Goal: Task Accomplishment & Management: Manage account settings

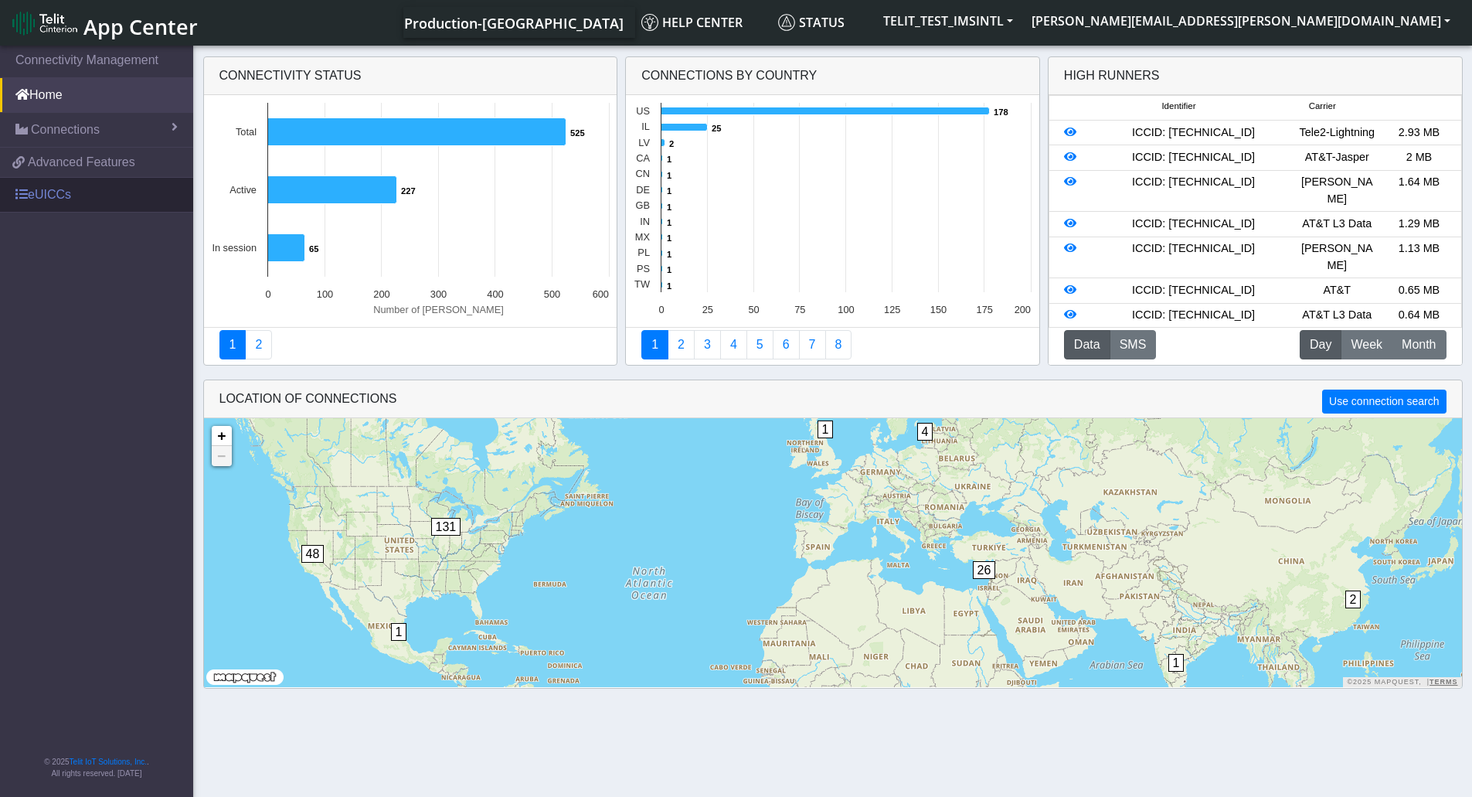
click at [46, 193] on link "eUICCs" at bounding box center [96, 195] width 193 height 34
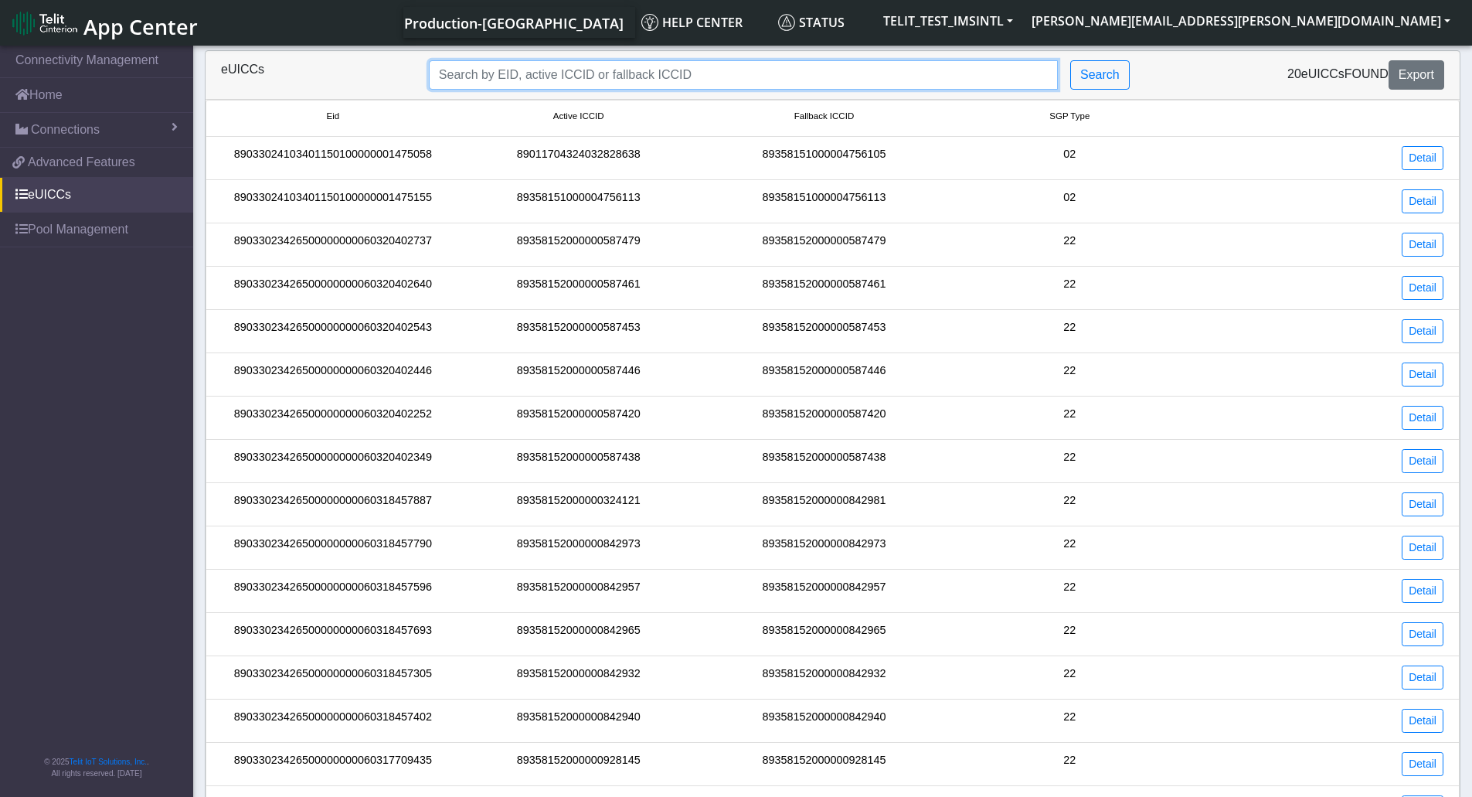
click at [592, 76] on input "Search..." at bounding box center [743, 74] width 629 height 29
type input "89358152000000928129"
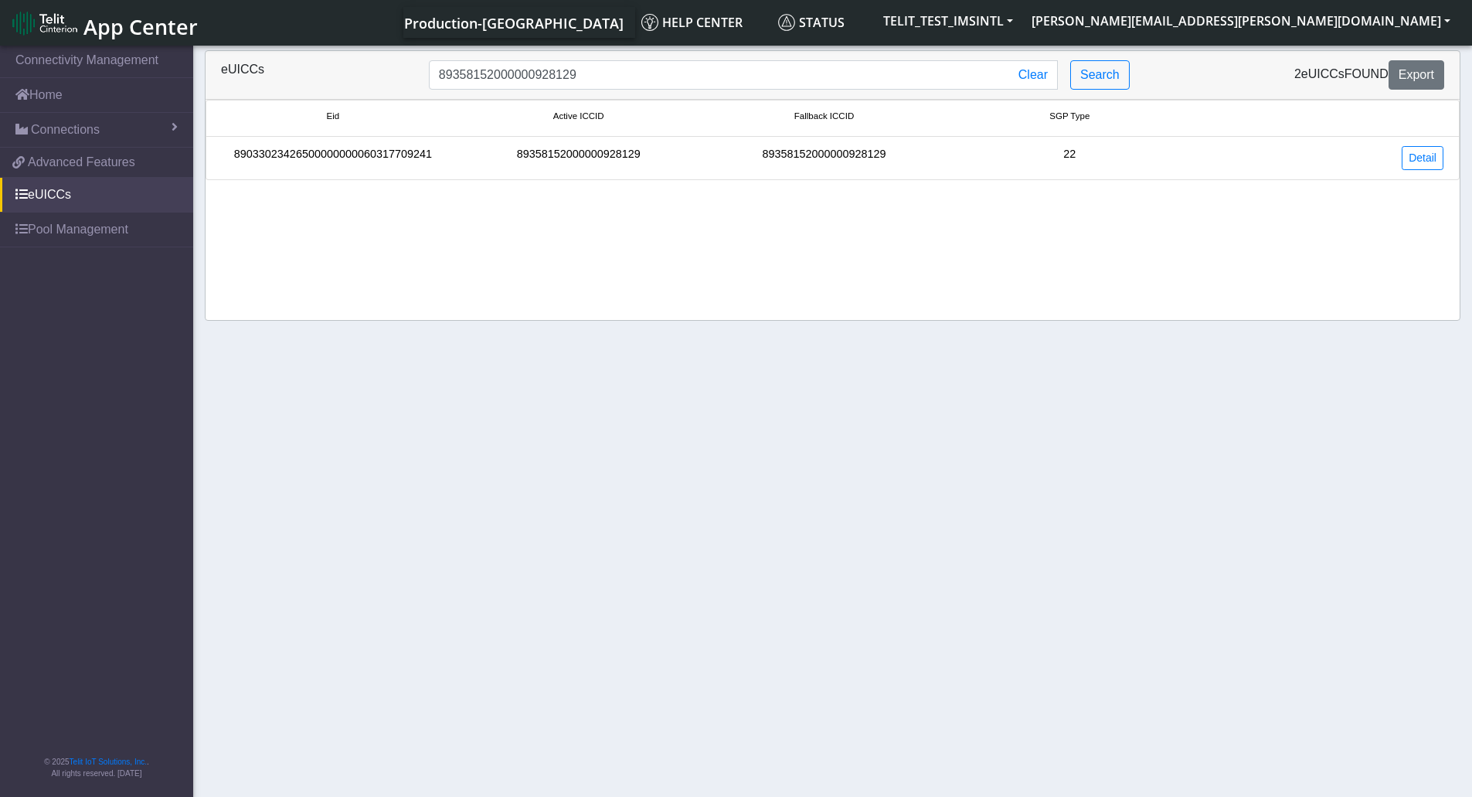
click at [464, 162] on div "89358152000000928129" at bounding box center [579, 158] width 246 height 24
click at [399, 148] on div "89033023426500000000060317709241" at bounding box center [333, 158] width 246 height 24
click at [498, 145] on li "89033023426500000000060317709241 89358152000000928129 89358152000000928129 22 D…" at bounding box center [833, 158] width 1254 height 43
drag, startPoint x: 498, startPoint y: 145, endPoint x: 515, endPoint y: 144, distance: 17.0
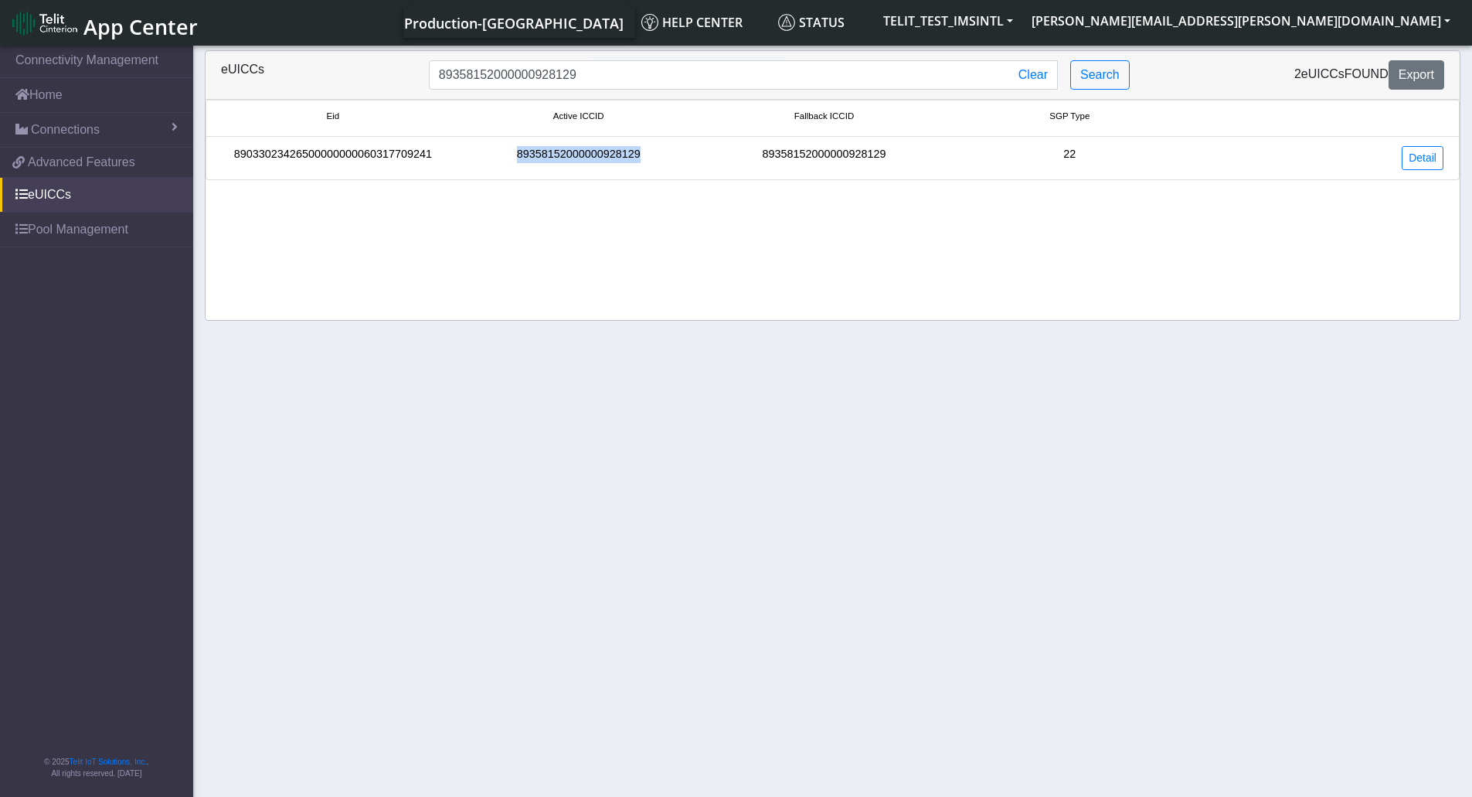
click at [498, 144] on li "89033023426500000000060317709241 89358152000000928129 89358152000000928129 22 D…" at bounding box center [833, 158] width 1254 height 43
click at [1408, 167] on link "Detail" at bounding box center [1423, 158] width 42 height 24
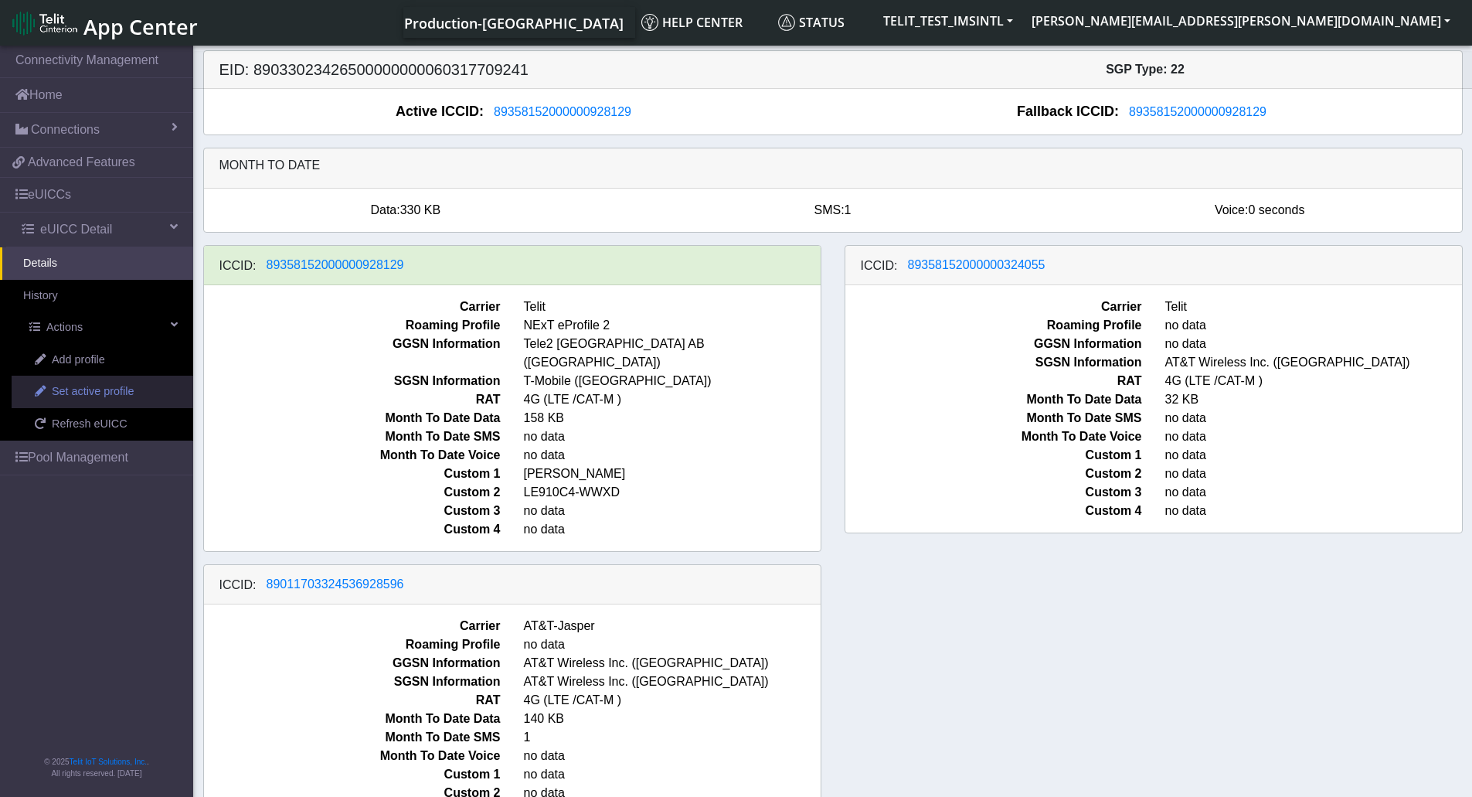
click at [111, 395] on span "Set active profile" at bounding box center [93, 391] width 82 height 17
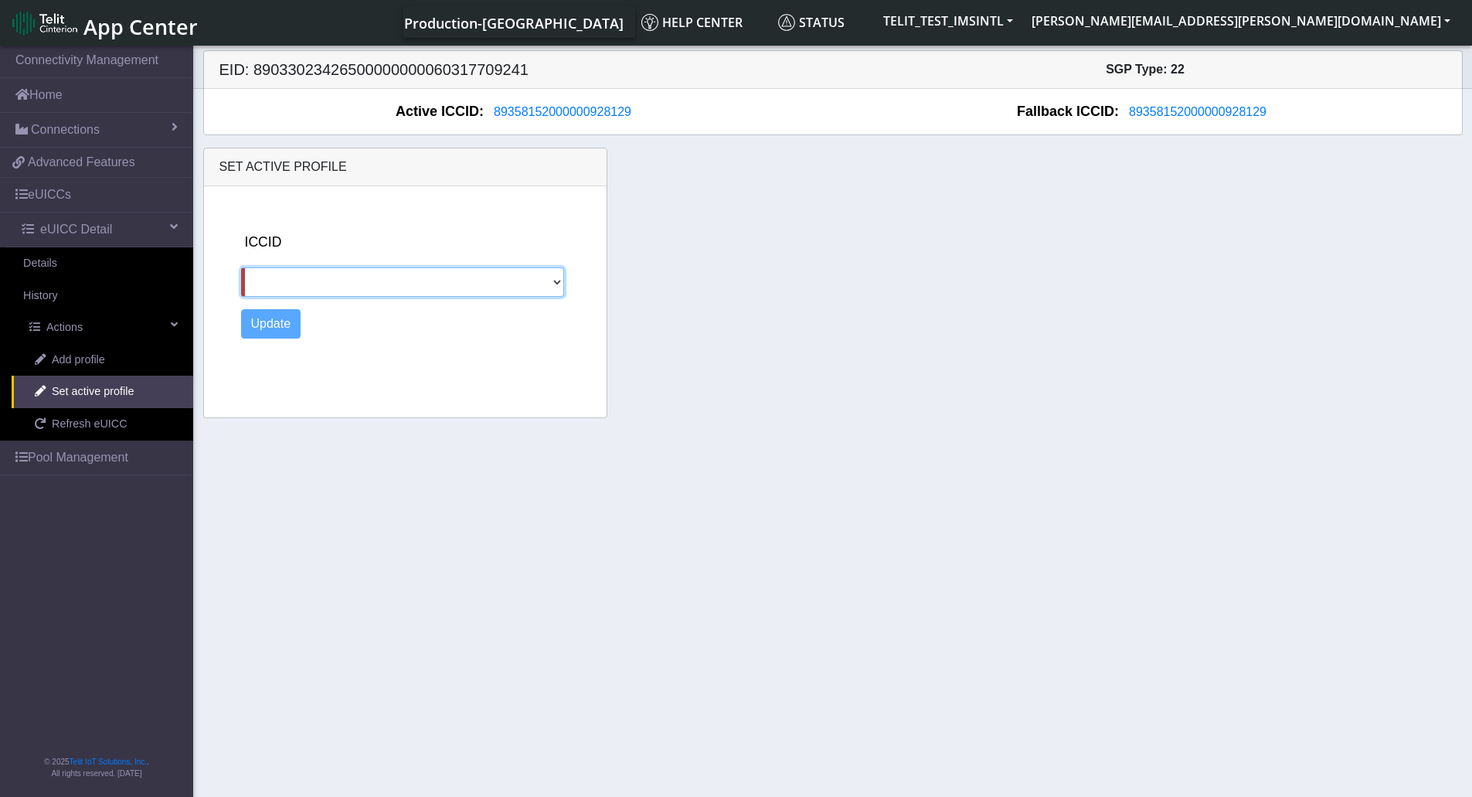
click at [488, 291] on select "89358152000000324055 89011703324536928596" at bounding box center [403, 281] width 324 height 29
select select "89011703324536928596"
click at [241, 267] on select "89358152000000324055 89011703324536928596" at bounding box center [403, 281] width 324 height 29
click at [277, 325] on button "Update" at bounding box center [271, 323] width 60 height 29
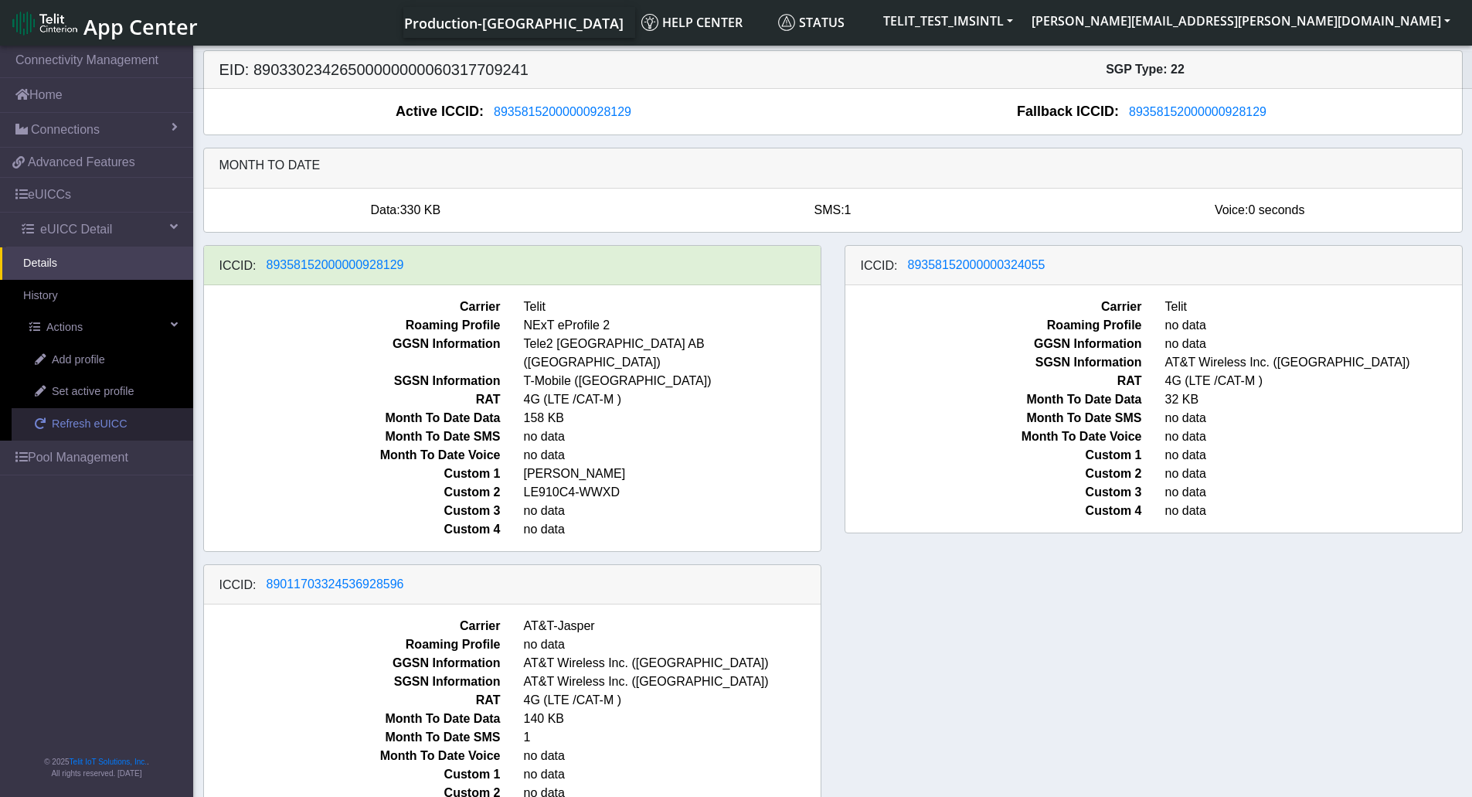
click at [82, 416] on span "Refresh eUICC" at bounding box center [90, 424] width 76 height 17
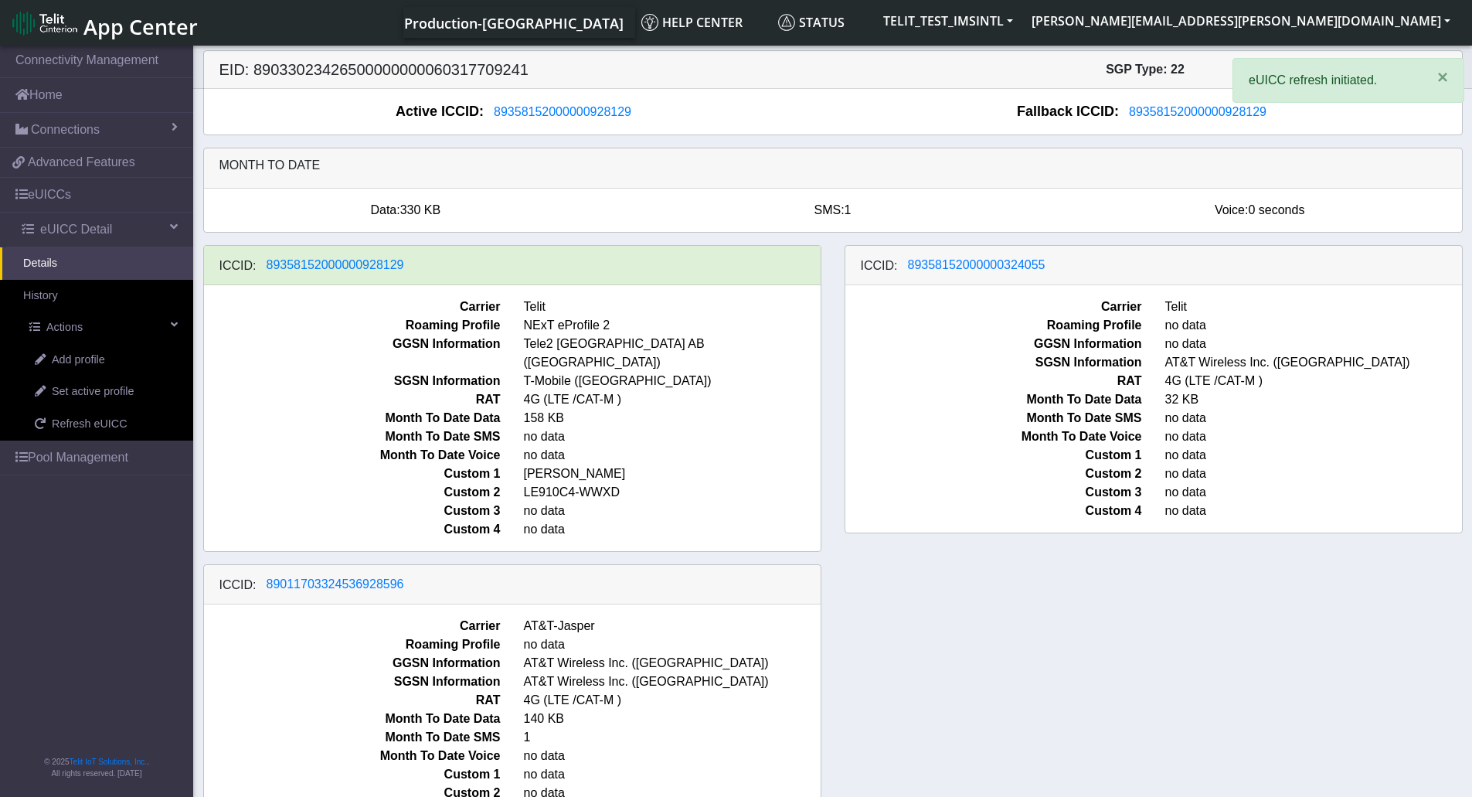
click at [1045, 645] on div "ICCID: 89358152000000928129 Carrier Telit Roaming Profile NExT eProfile 2 GGSN …" at bounding box center [833, 555] width 1283 height 620
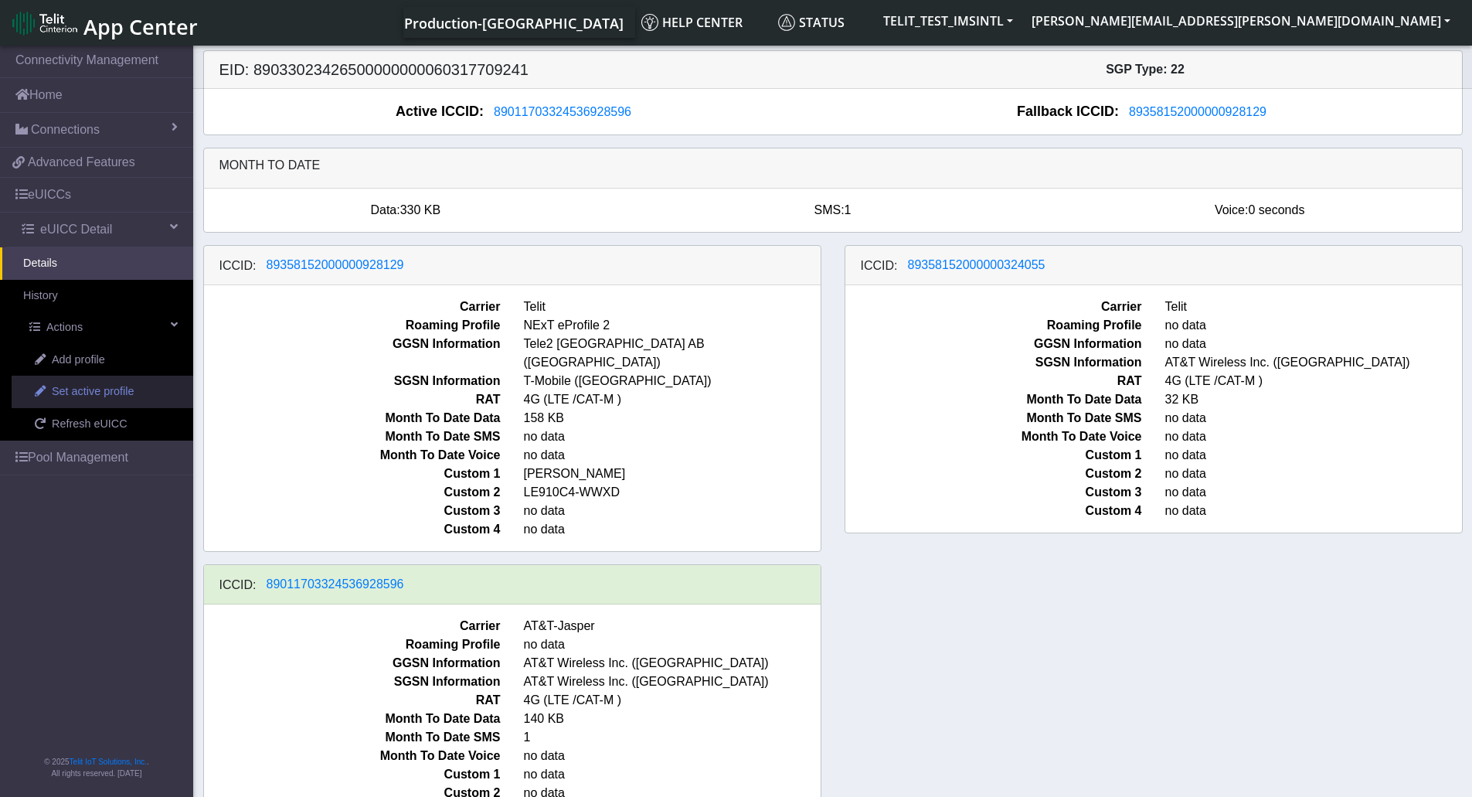
click at [120, 393] on span "Set active profile" at bounding box center [93, 391] width 82 height 17
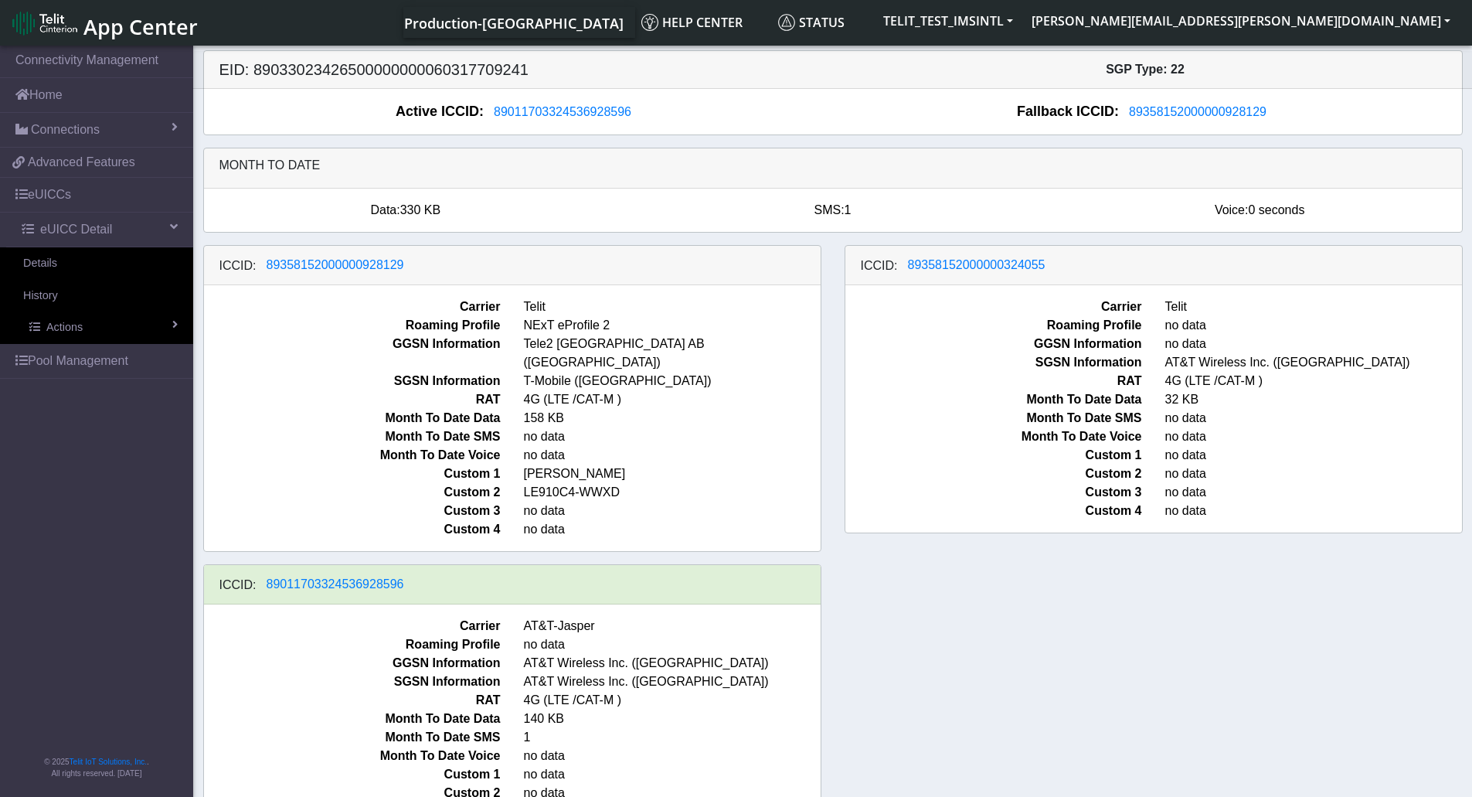
select select
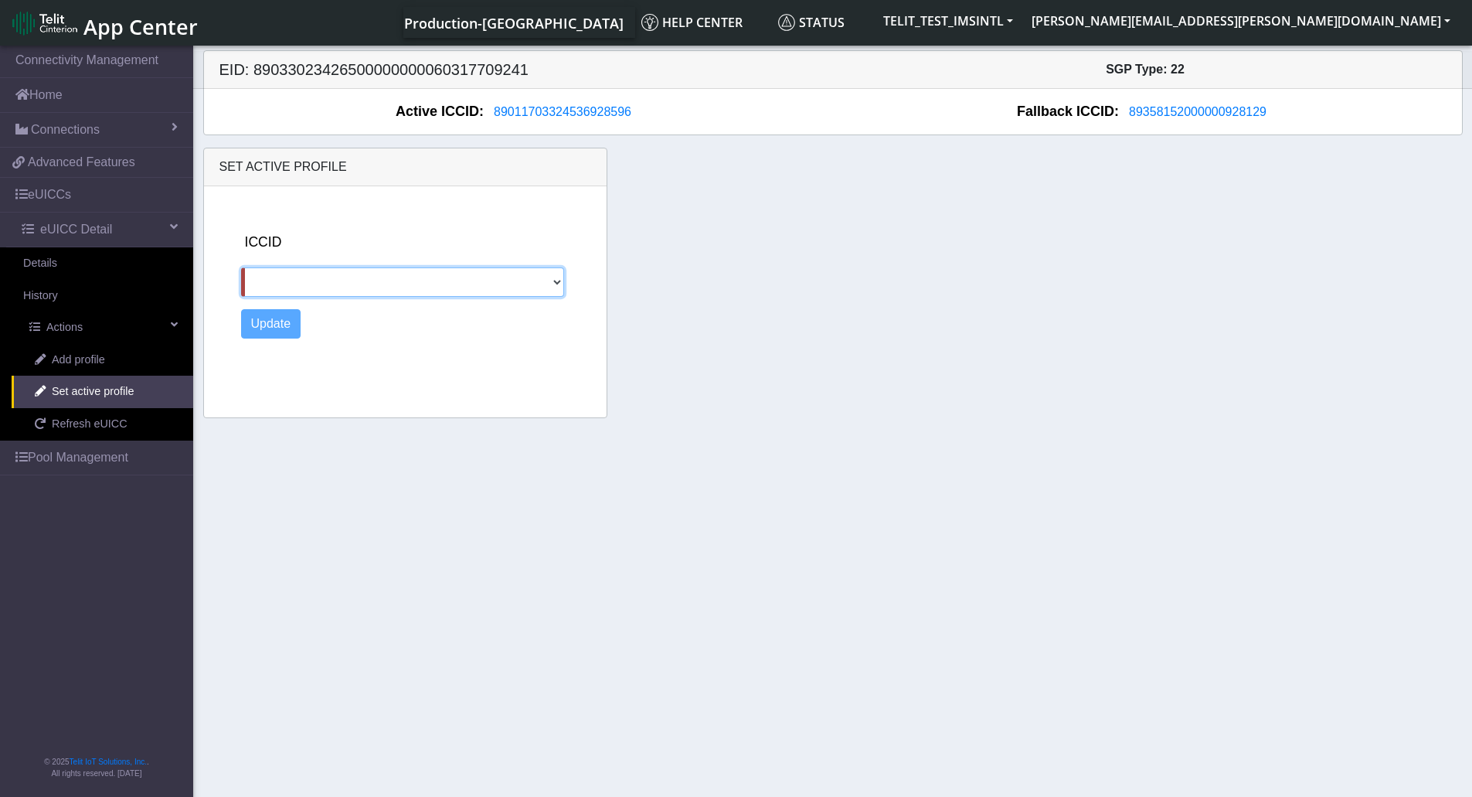
click at [440, 277] on select "89358152000000928129 89358152000000324055" at bounding box center [403, 281] width 324 height 29
click at [915, 221] on div "Set active profile ICCID 89358152000000928129 89358152000000324055 Update" at bounding box center [833, 283] width 1283 height 270
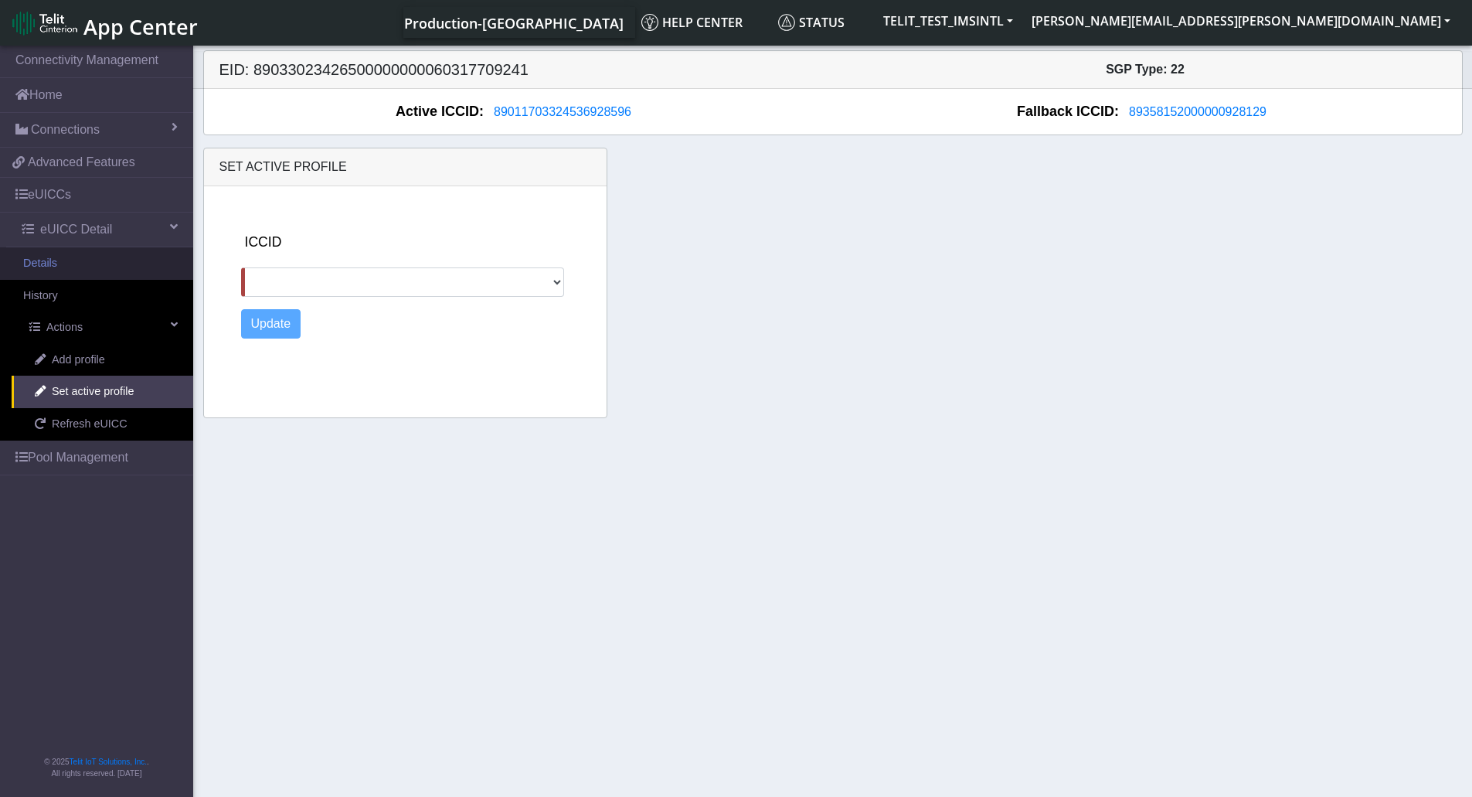
click at [67, 264] on link "Details" at bounding box center [96, 263] width 193 height 32
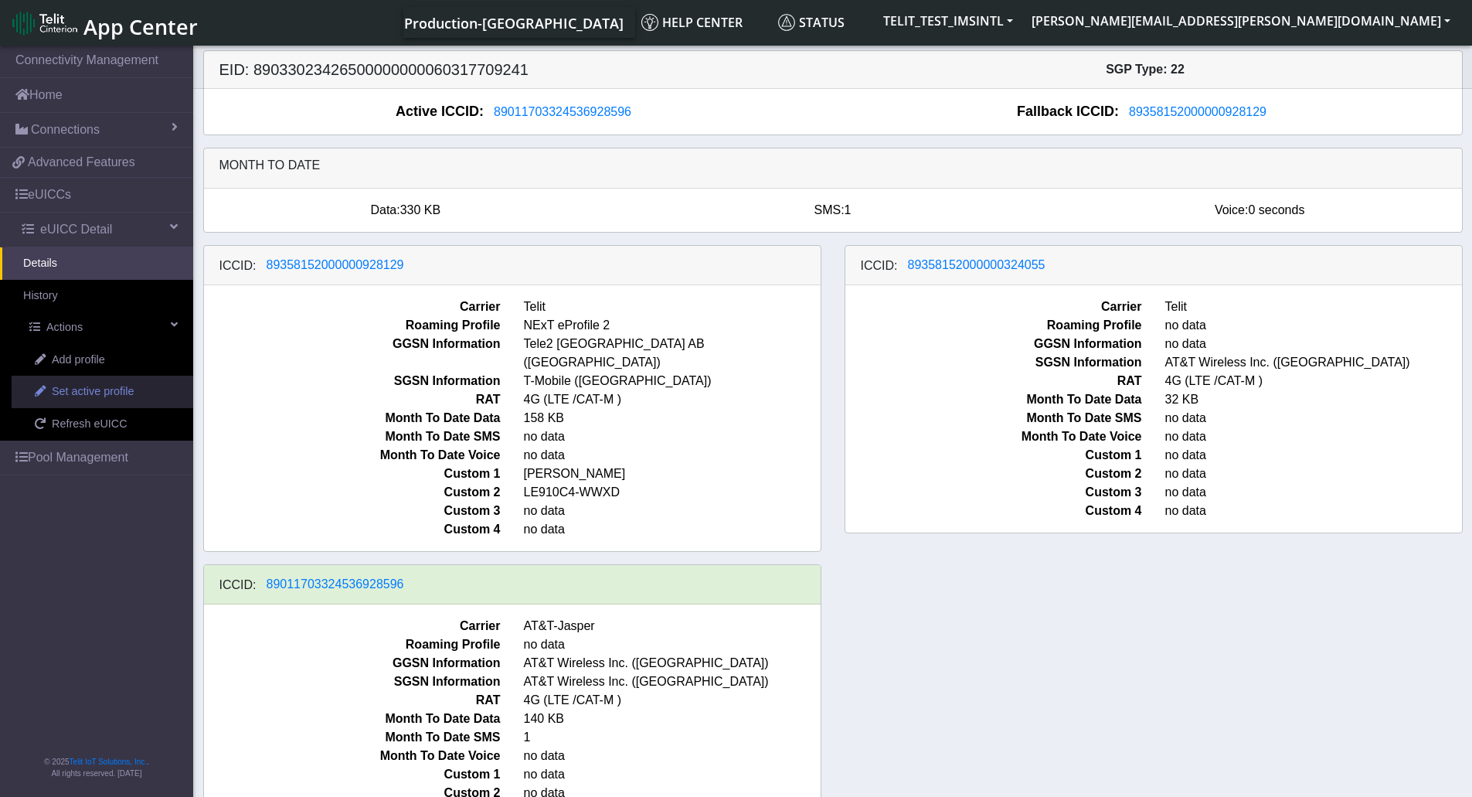
click at [122, 403] on link "Set active profile" at bounding box center [103, 392] width 182 height 32
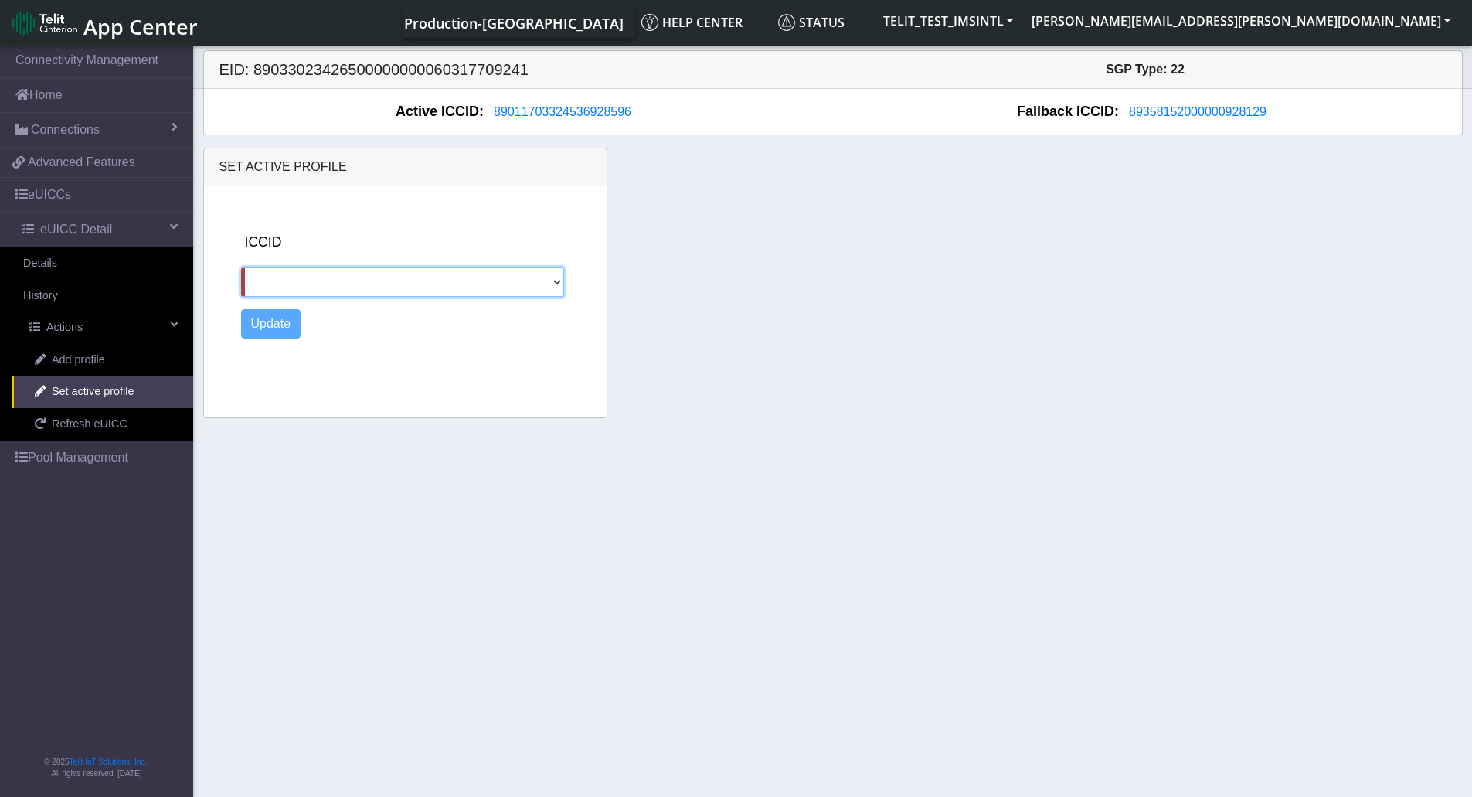
click at [519, 292] on select "89358152000000928129 89358152000000324055" at bounding box center [403, 281] width 324 height 29
select select "89358152000000324055"
click at [241, 267] on select "89358152000000928129 89358152000000324055" at bounding box center [403, 281] width 324 height 29
click at [282, 323] on button "Update" at bounding box center [271, 323] width 60 height 29
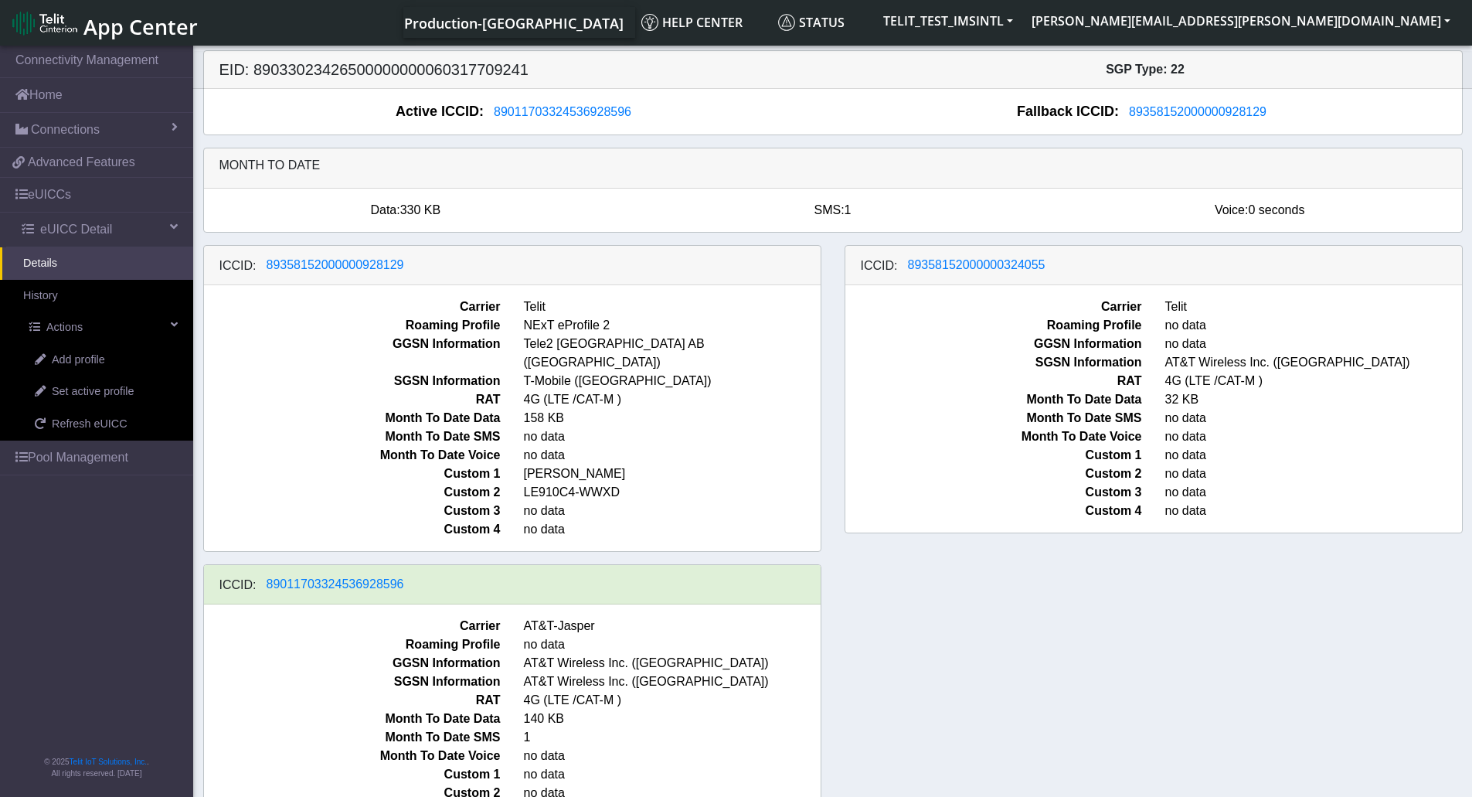
click at [1237, 648] on div "ICCID: [TECHNICAL_ID] Carrier Telit Roaming Profile NExT eProfile 2 GGSN Inform…" at bounding box center [833, 555] width 1283 height 620
click at [107, 424] on span "Refresh eUICC" at bounding box center [90, 424] width 76 height 17
click at [1237, 605] on div "ICCID: [TECHNICAL_ID] Carrier Telit Roaming Profile NExT eProfile 2 GGSN Inform…" at bounding box center [833, 555] width 1283 height 620
click at [997, 566] on div "ICCID: [TECHNICAL_ID] Carrier Telit Roaming Profile NExT eProfile 2 GGSN Inform…" at bounding box center [833, 555] width 1283 height 620
click at [105, 396] on span "Set active profile" at bounding box center [93, 391] width 82 height 17
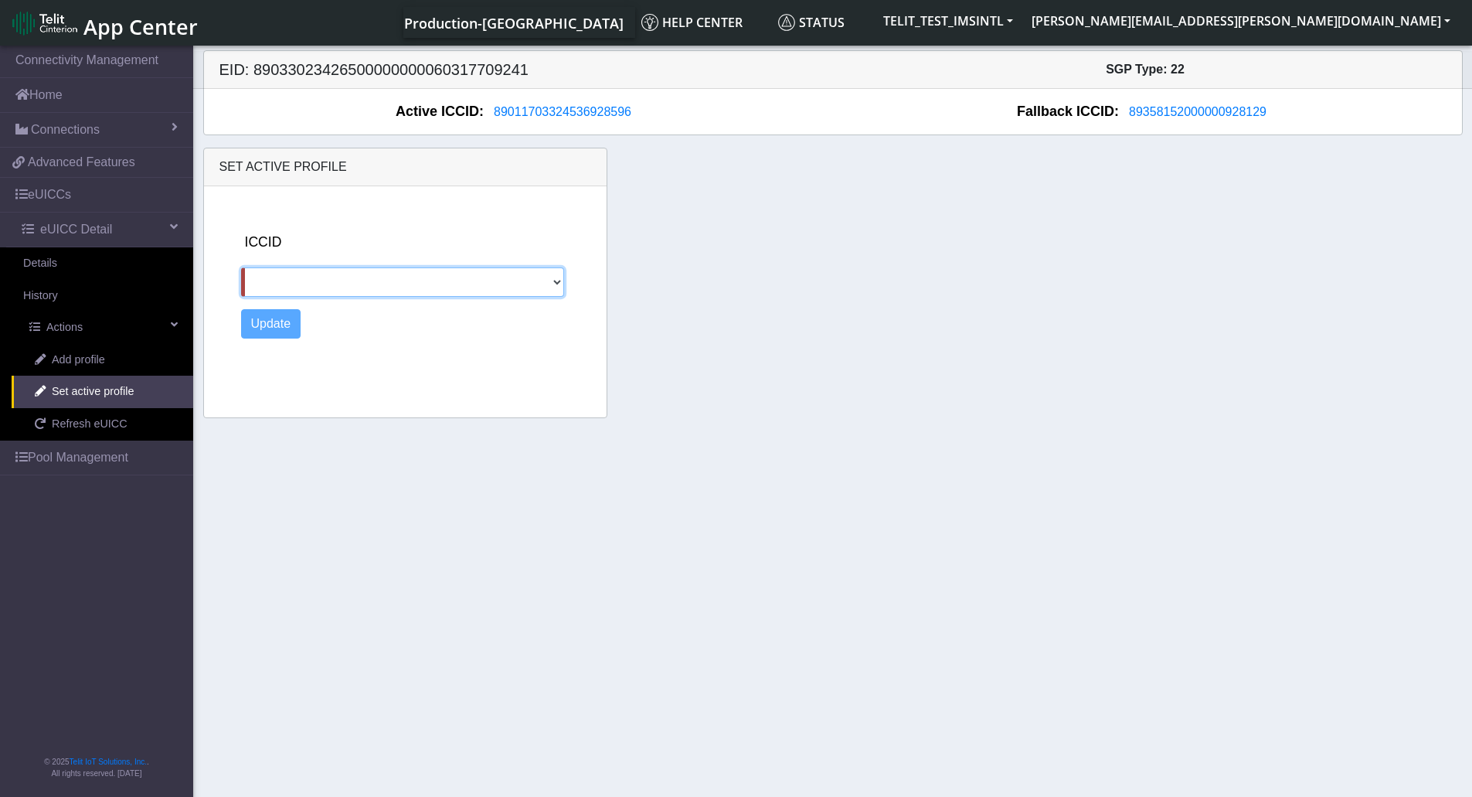
click at [356, 284] on select "89358152000000928129 89358152000000324055" at bounding box center [403, 281] width 324 height 29
select select "89358152000000928129"
click at [241, 267] on select "89358152000000928129 89358152000000324055" at bounding box center [403, 281] width 324 height 29
click at [268, 338] on button "Update" at bounding box center [271, 323] width 60 height 29
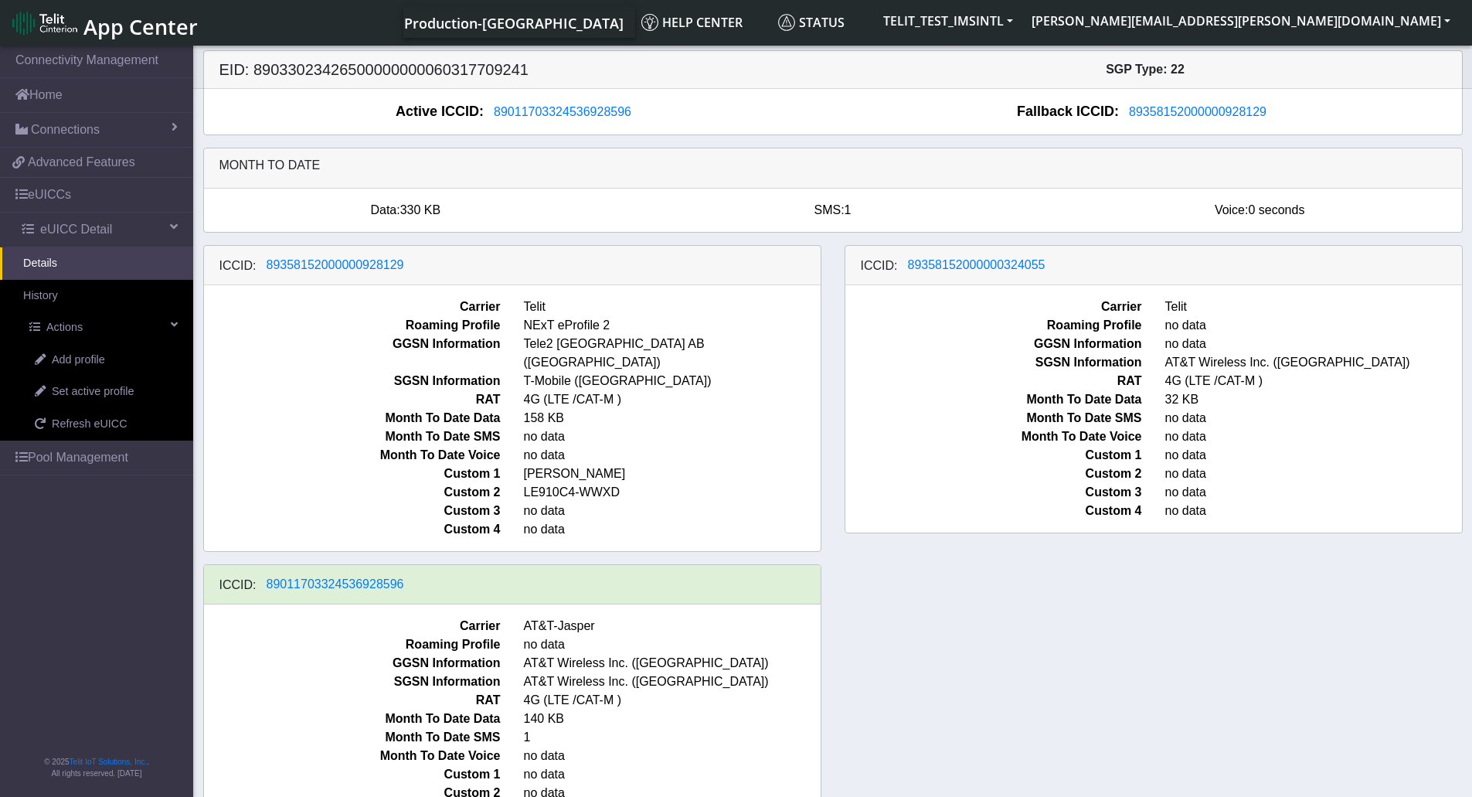
click at [988, 667] on div "ICCID: [TECHNICAL_ID] Carrier Telit Roaming Profile NExT eProfile 2 GGSN Inform…" at bounding box center [833, 555] width 1283 height 620
click at [977, 598] on div "ICCID: [TECHNICAL_ID] Carrier Telit Roaming Profile NExT eProfile 2 GGSN Inform…" at bounding box center [833, 555] width 1283 height 620
click at [1069, 670] on div "ICCID: [TECHNICAL_ID] Carrier Telit Roaming Profile NExT eProfile 2 GGSN Inform…" at bounding box center [833, 555] width 1283 height 620
click at [97, 420] on span "Refresh eUICC" at bounding box center [90, 424] width 76 height 17
click at [86, 395] on span "Set active profile" at bounding box center [93, 391] width 82 height 17
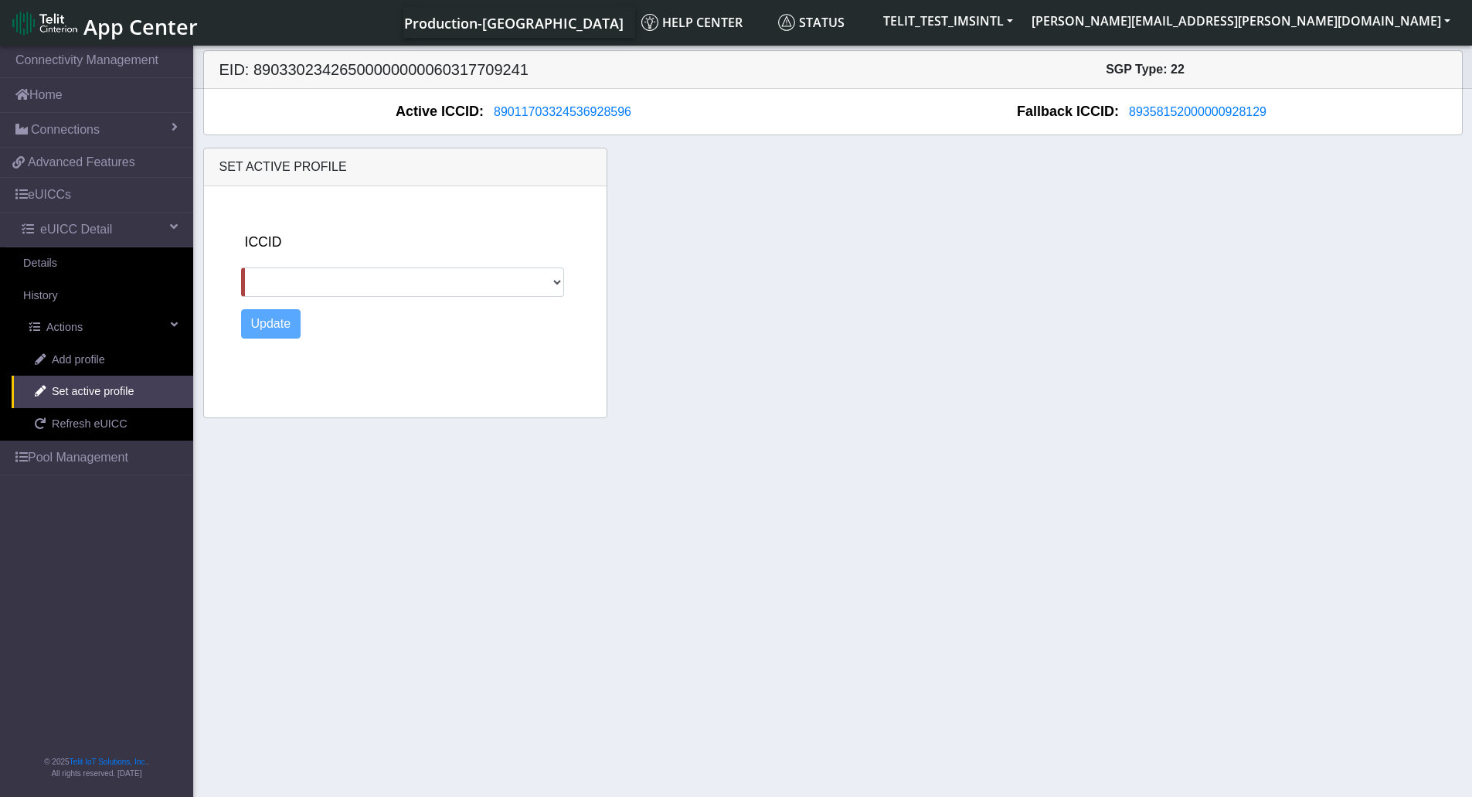
click at [310, 298] on div "ICCID 89358152000000928129 89358152000000324055 Update" at bounding box center [421, 298] width 372 height 225
click at [326, 279] on select "89358152000000928129 89358152000000324055" at bounding box center [403, 281] width 324 height 29
select select "89358152000000928129"
click at [241, 267] on select "89358152000000928129 89358152000000324055" at bounding box center [403, 281] width 324 height 29
click at [287, 326] on button "Update" at bounding box center [271, 323] width 60 height 29
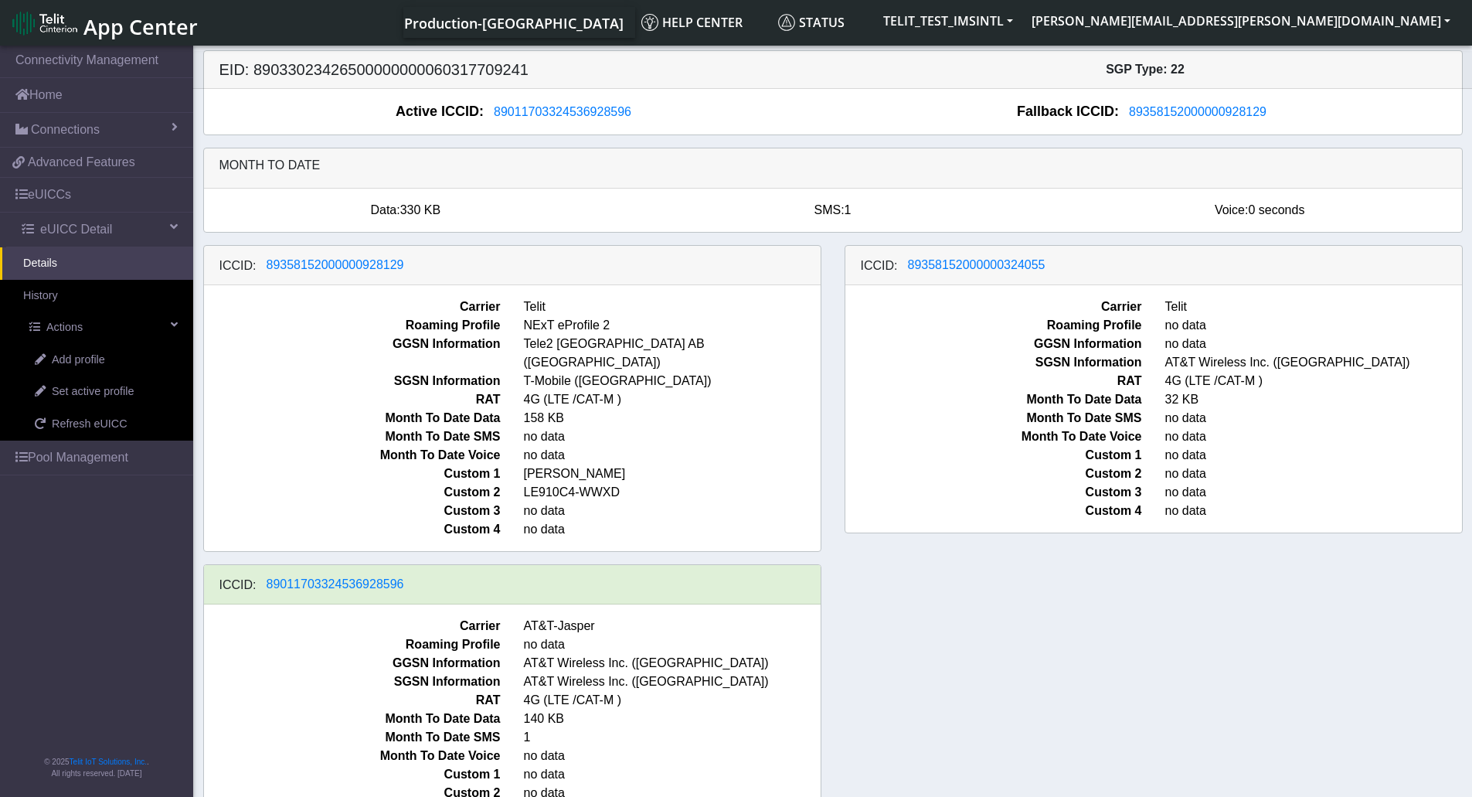
click at [1011, 689] on div "ICCID: [TECHNICAL_ID] Carrier Telit Roaming Profile NExT eProfile 2 GGSN Inform…" at bounding box center [833, 555] width 1283 height 620
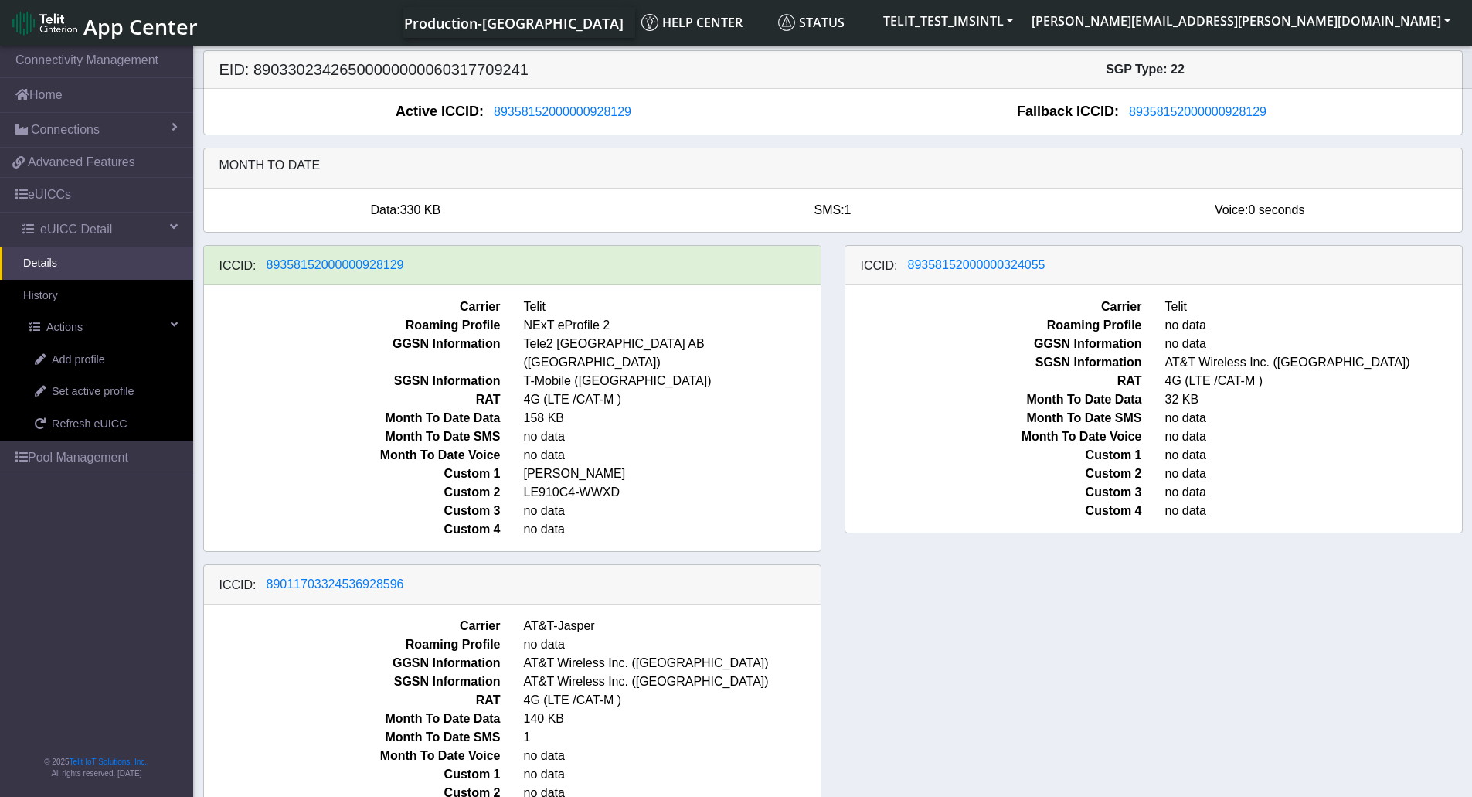
click at [1222, 660] on div "ICCID: [TECHNICAL_ID] Carrier Telit Roaming Profile NExT eProfile 2 GGSN Inform…" at bounding box center [833, 555] width 1283 height 620
click at [1305, 668] on div "ICCID: [TECHNICAL_ID] Carrier Telit Roaming Profile NExT eProfile 2 GGSN Inform…" at bounding box center [833, 555] width 1283 height 620
click at [1150, 645] on div "ICCID: [TECHNICAL_ID] Carrier Telit Roaming Profile NExT eProfile 2 GGSN Inform…" at bounding box center [833, 555] width 1283 height 620
click at [1214, 663] on div "ICCID: [TECHNICAL_ID] Carrier Telit Roaming Profile NExT eProfile 2 GGSN Inform…" at bounding box center [833, 555] width 1283 height 620
